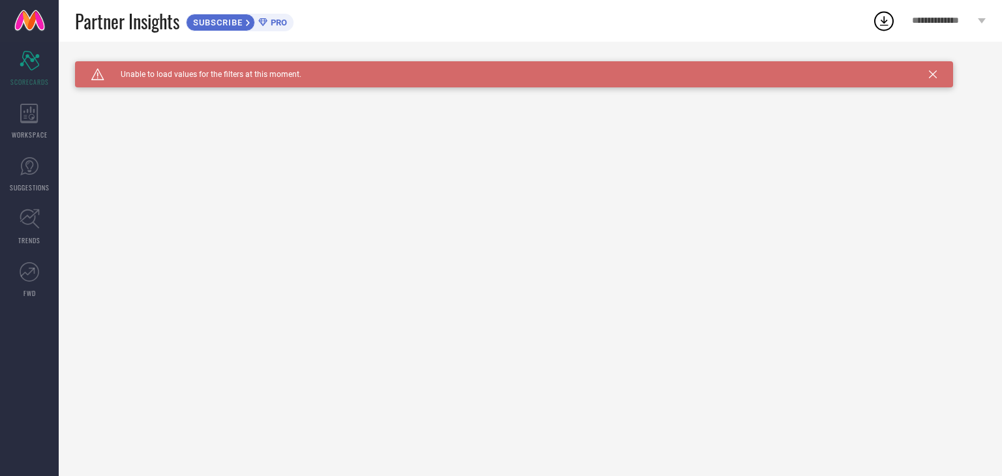
click at [929, 74] on div "Caution Created with Sketch. Unable to load values for the filters at this mome…" at bounding box center [514, 74] width 878 height 26
click at [931, 74] on icon at bounding box center [933, 74] width 8 height 8
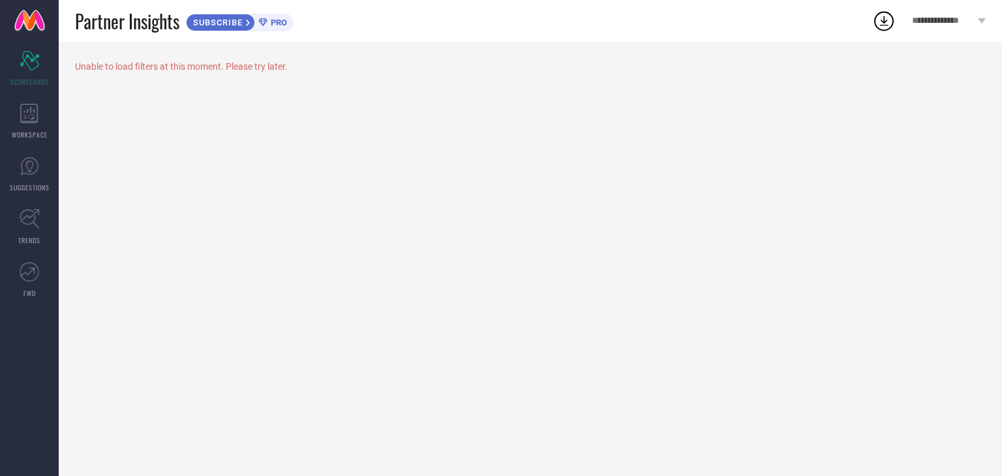
click at [240, 66] on div "Unable to load filters at this moment. Please try later." at bounding box center [530, 66] width 911 height 10
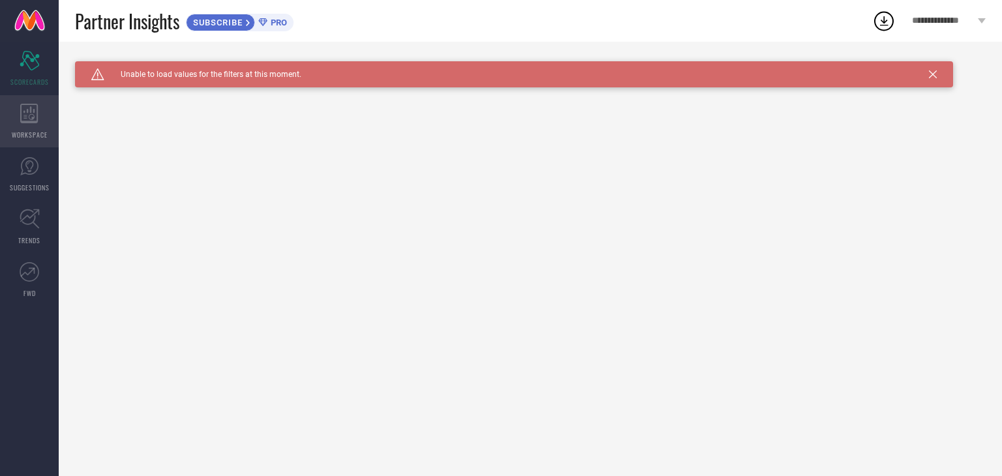
click at [23, 112] on icon at bounding box center [29, 114] width 18 height 20
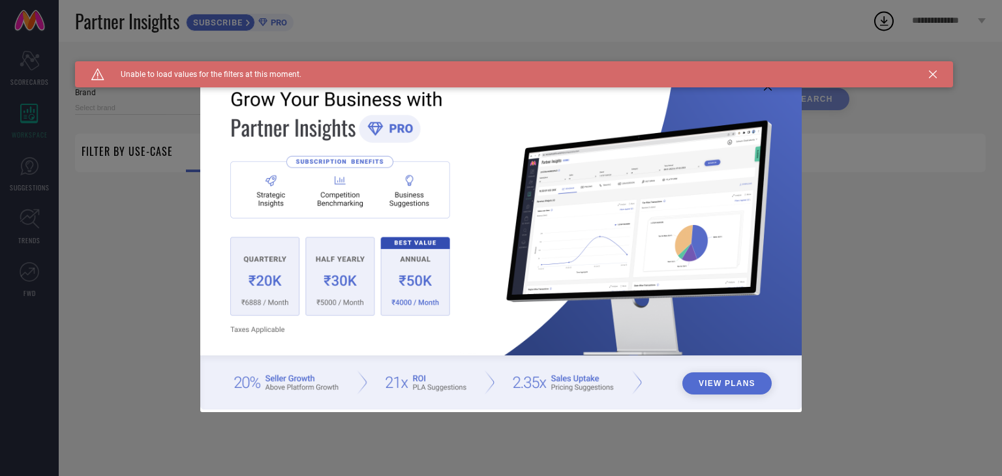
type input "1 STOP FASHION"
type input "All"
